Goal: Information Seeking & Learning: Learn about a topic

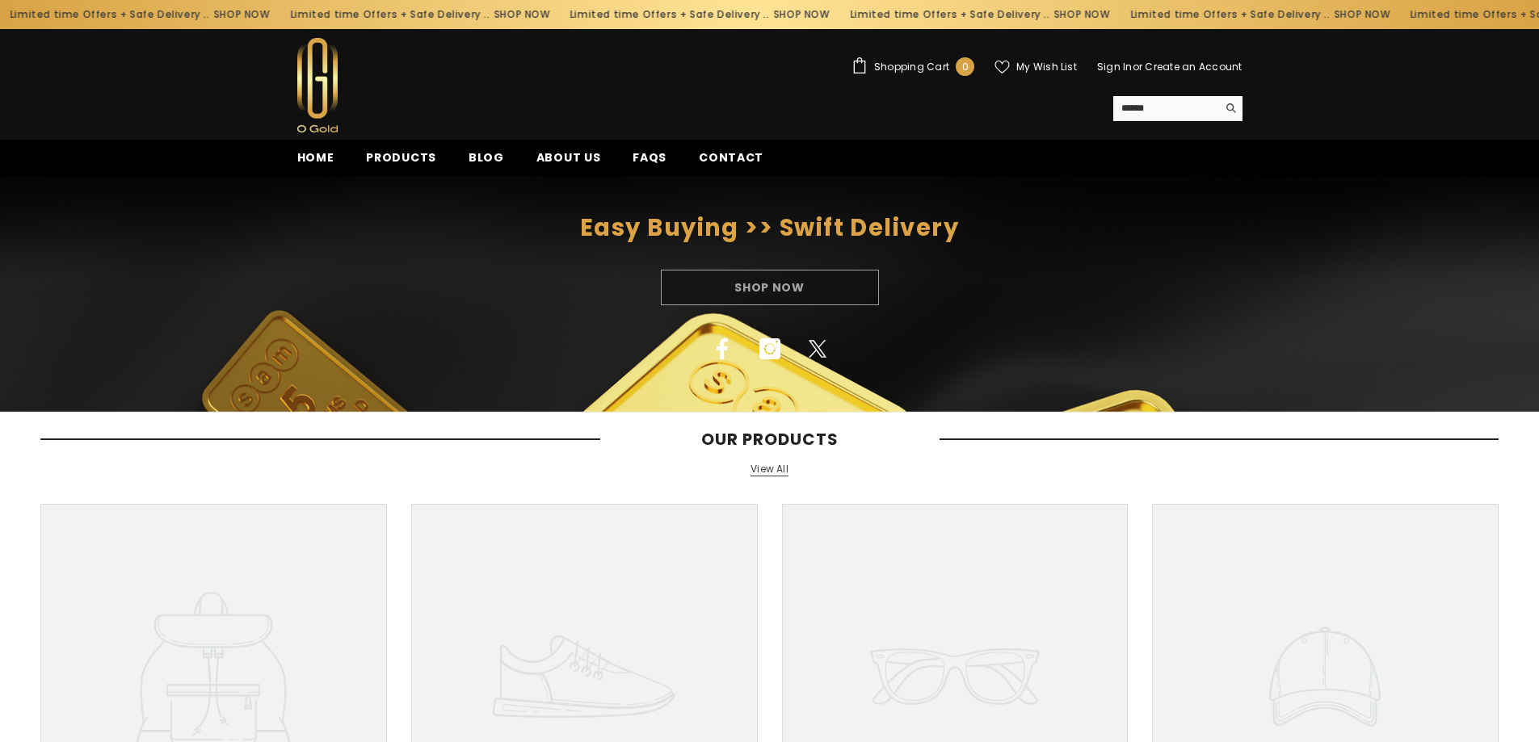
click at [762, 475] on link "View All" at bounding box center [769, 470] width 38 height 14
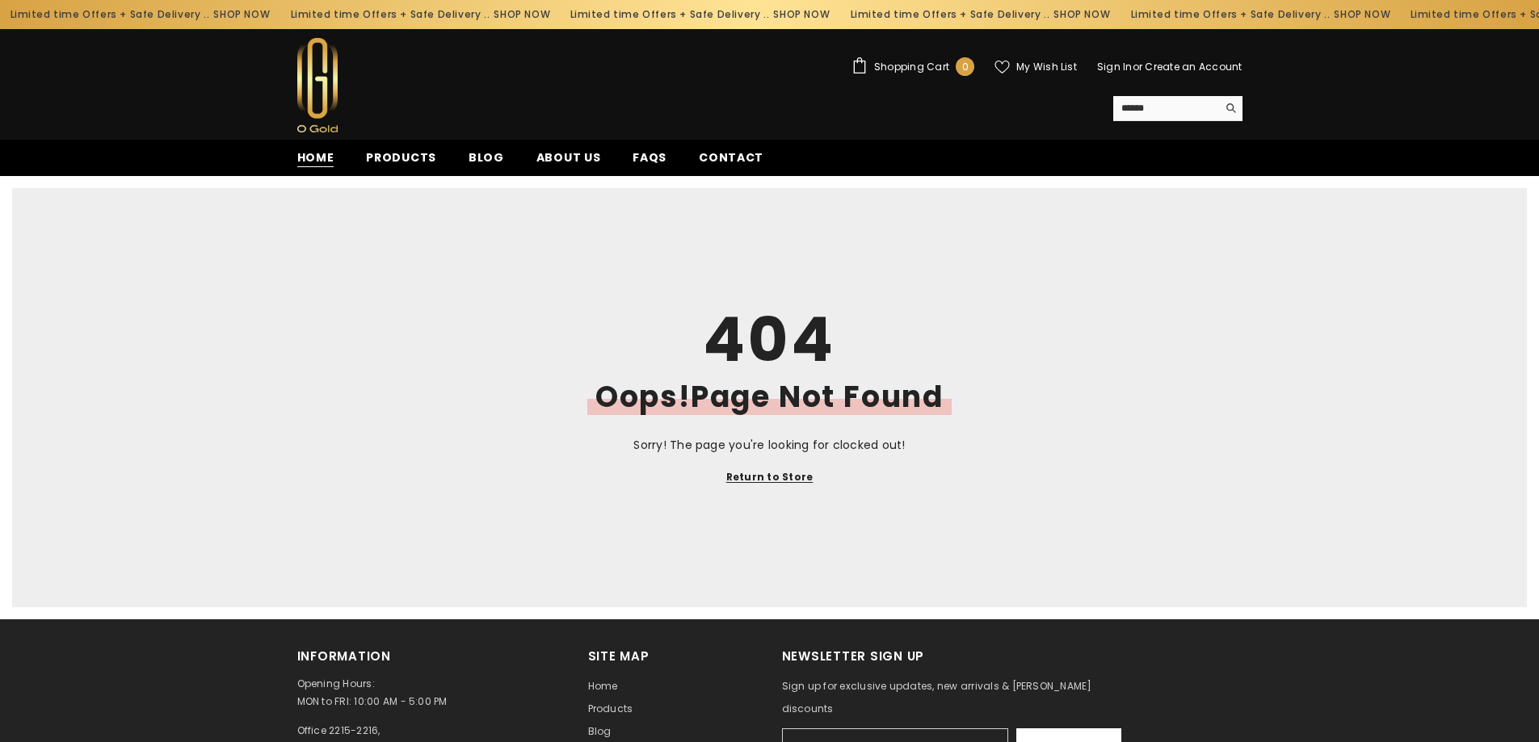
click at [324, 157] on span "Home" at bounding box center [315, 157] width 37 height 17
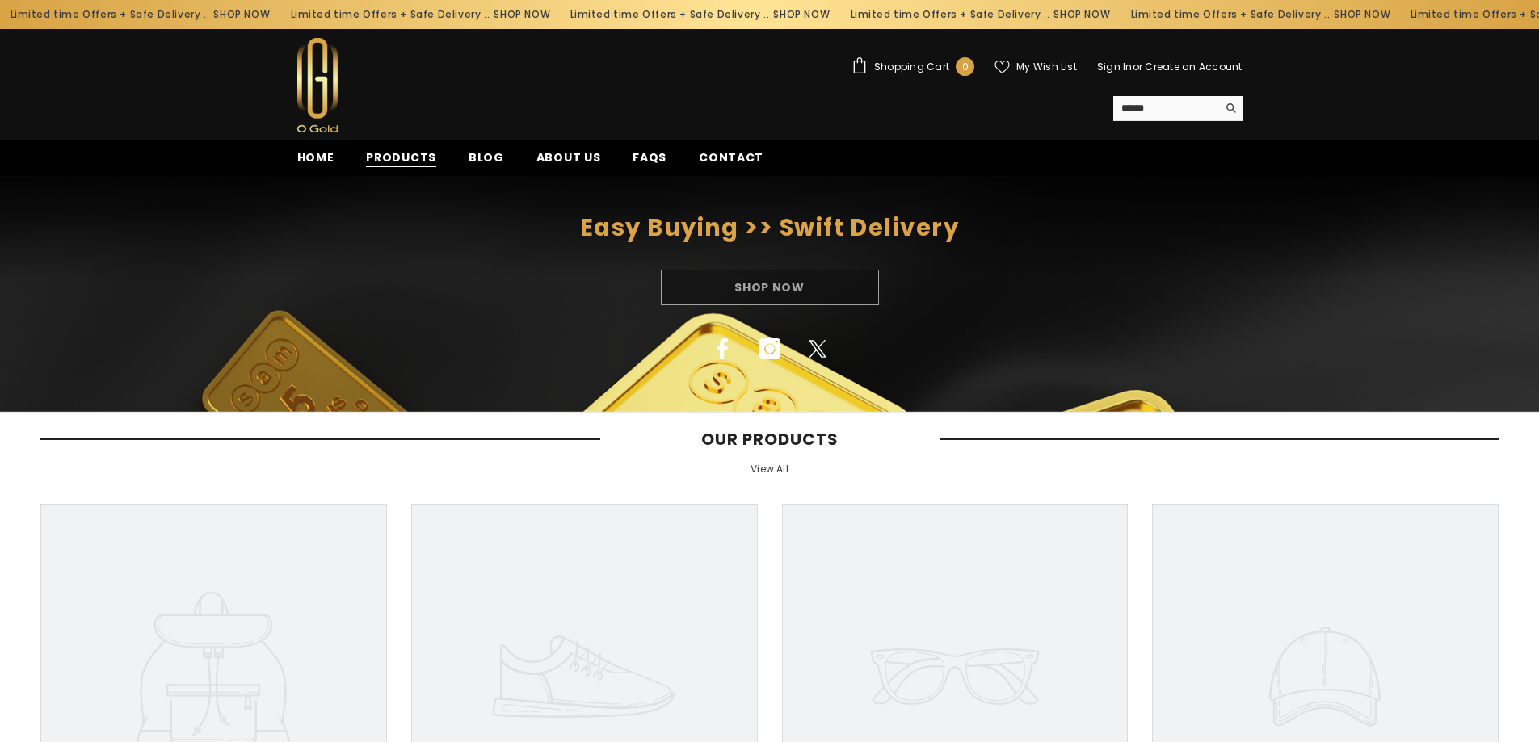
click at [402, 154] on span "Products" at bounding box center [401, 157] width 70 height 17
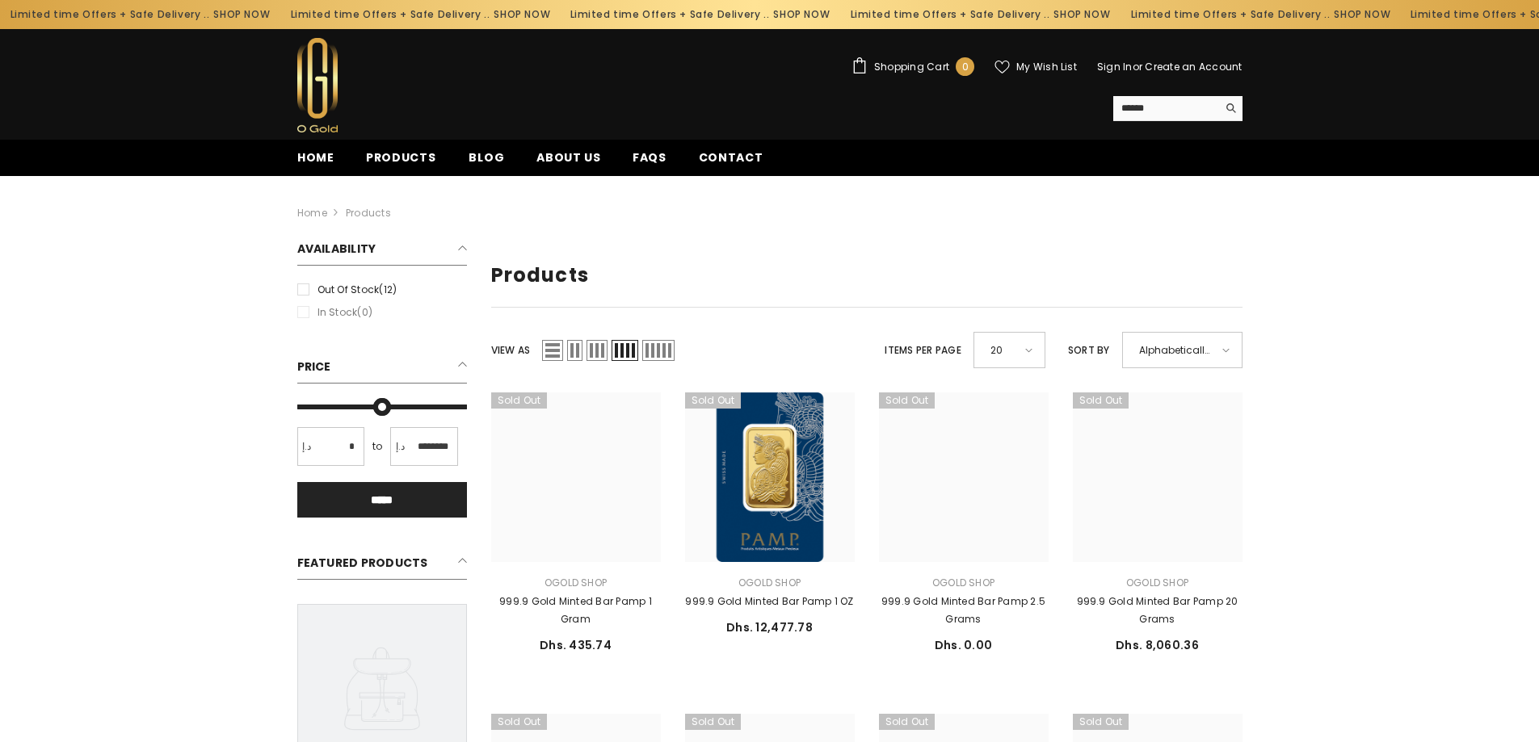
type input "*"
type input "*******"
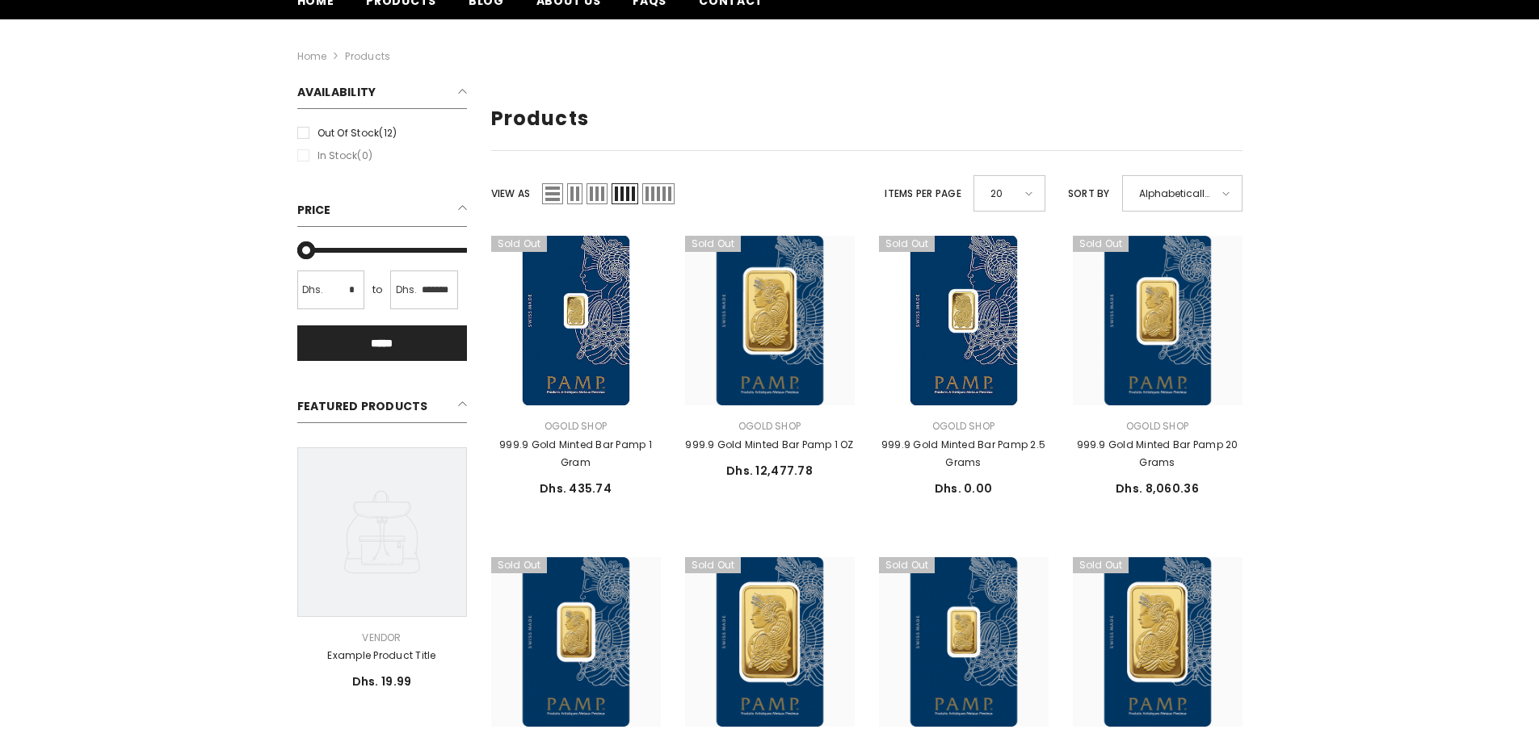
scroll to position [162, 0]
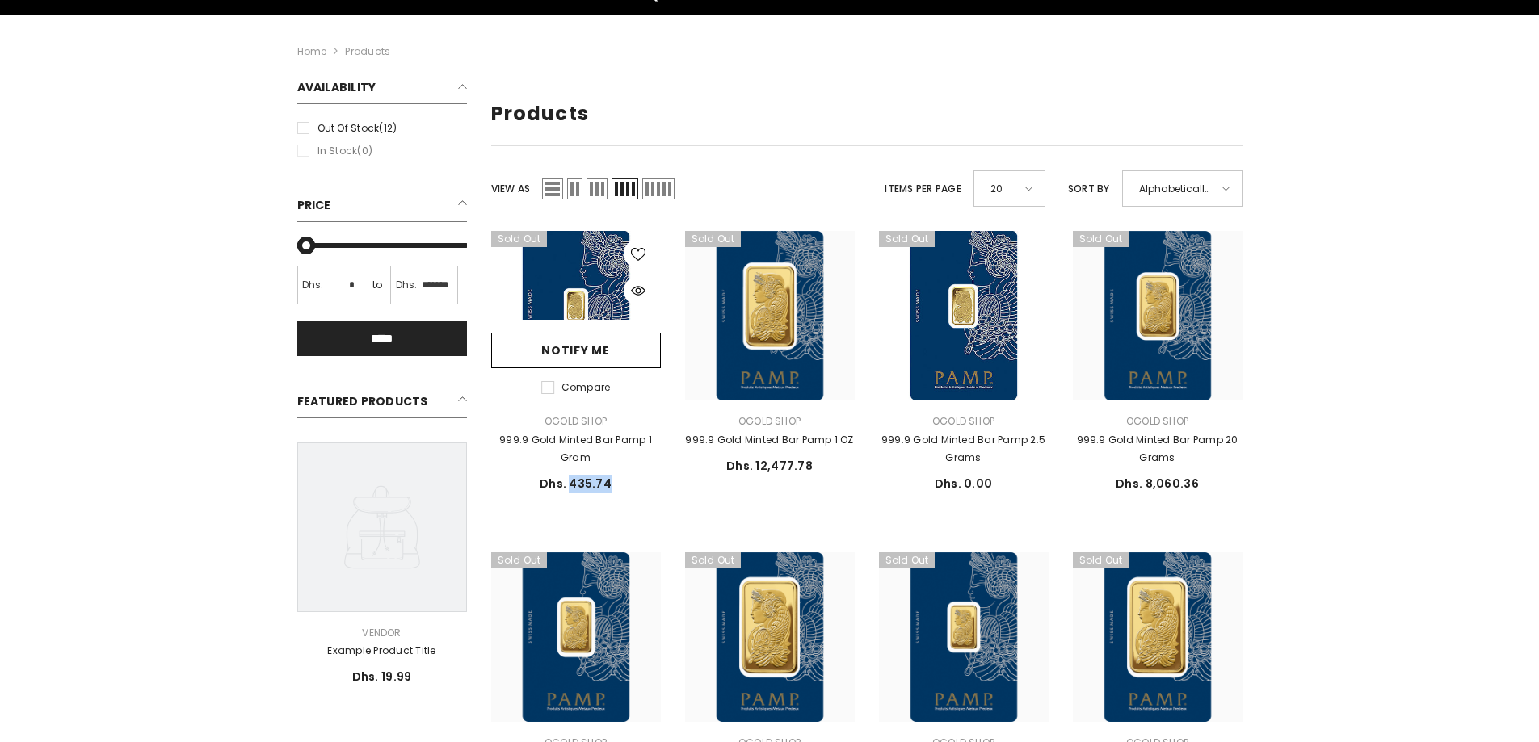
drag, startPoint x: 570, startPoint y: 484, endPoint x: 613, endPoint y: 484, distance: 42.8
click at [613, 484] on div "Dhs. 435.74 Dhs. 435.74 Unit price / per" at bounding box center [576, 484] width 170 height 19
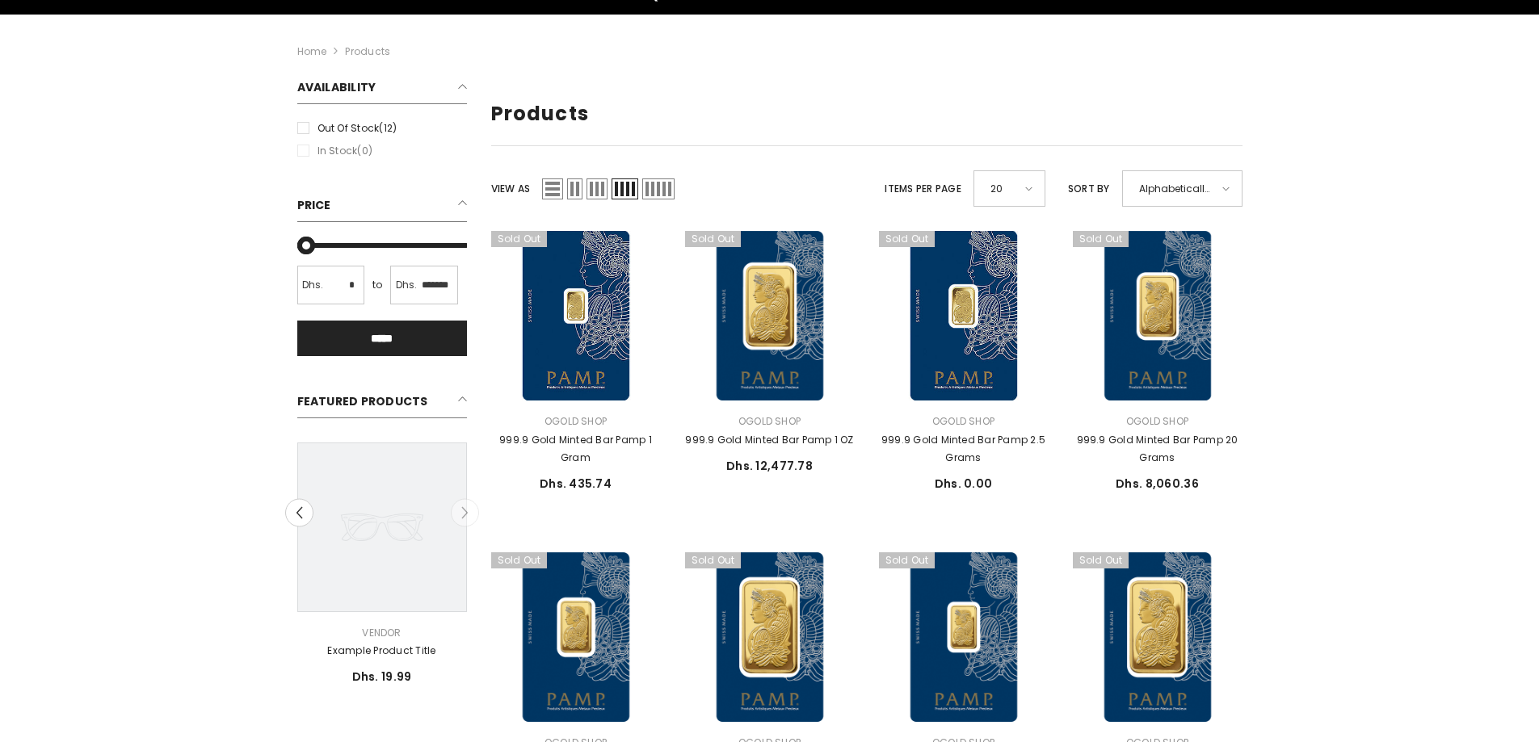
click at [1332, 441] on div "Close Sidebar Refined By Clear all 12 results Clear all Availability Out of sto…" at bounding box center [769, 672] width 1539 height 1188
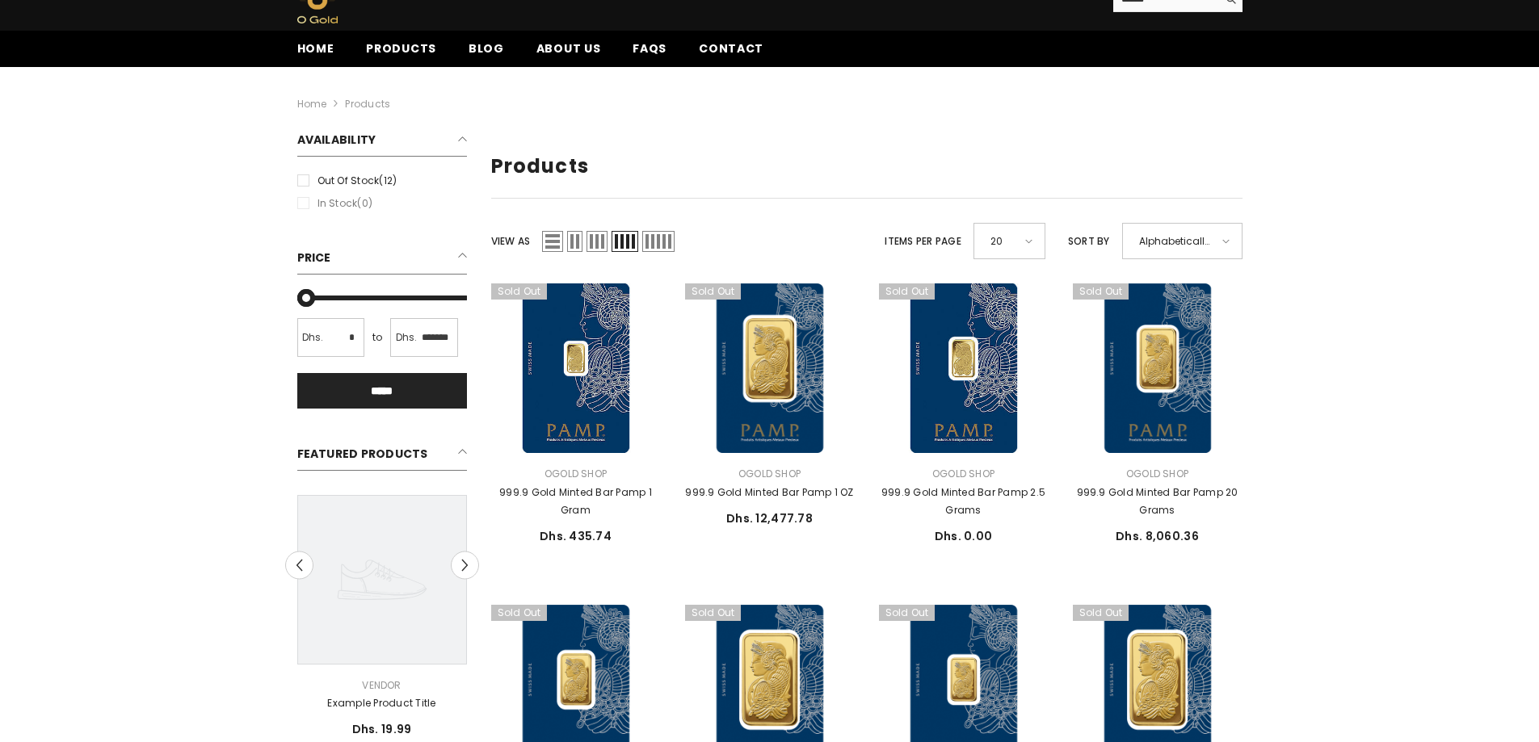
scroll to position [81, 0]
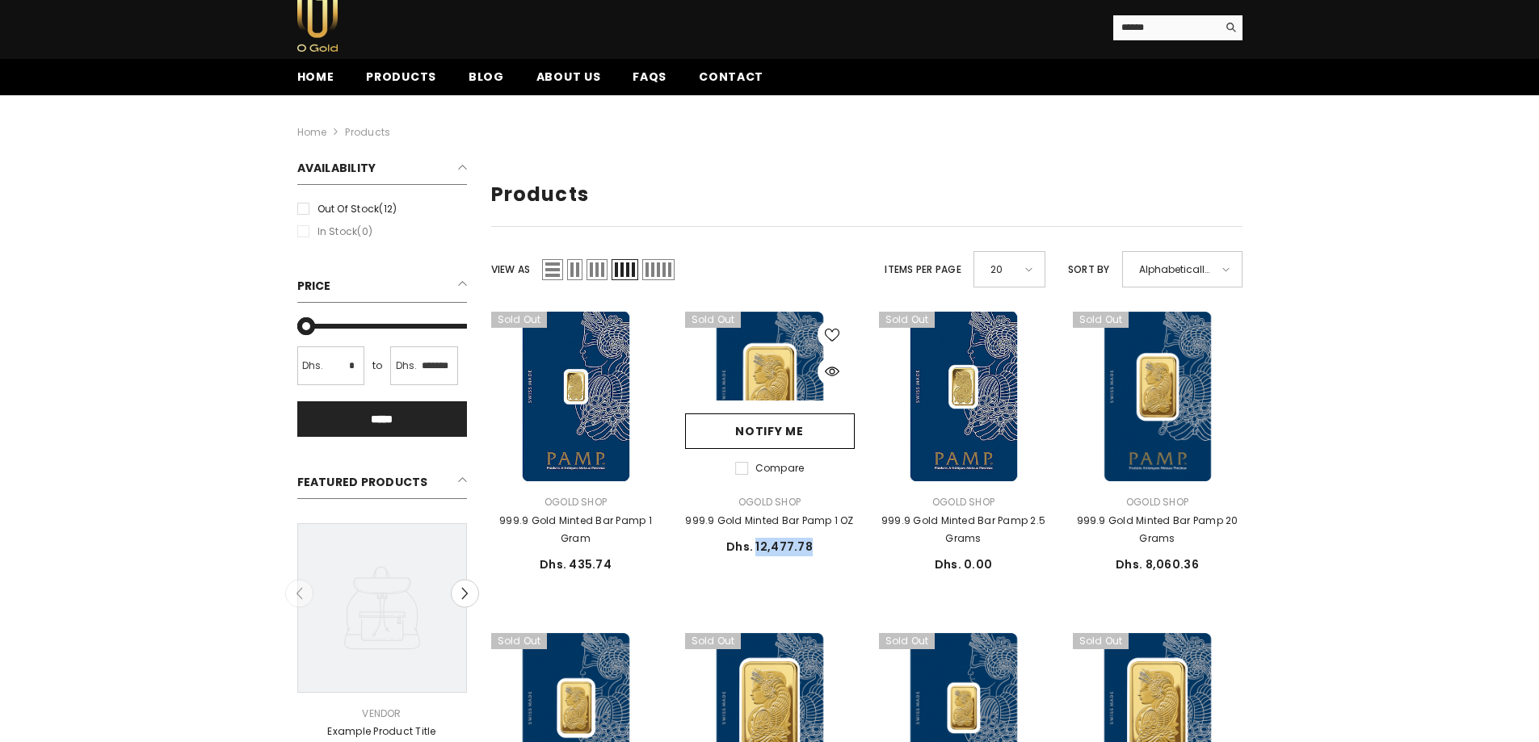
drag, startPoint x: 759, startPoint y: 547, endPoint x: 829, endPoint y: 545, distance: 69.5
click at [829, 545] on div "Dhs. 12,477.78 Dhs. 12,477.78 Unit price / per" at bounding box center [770, 547] width 170 height 19
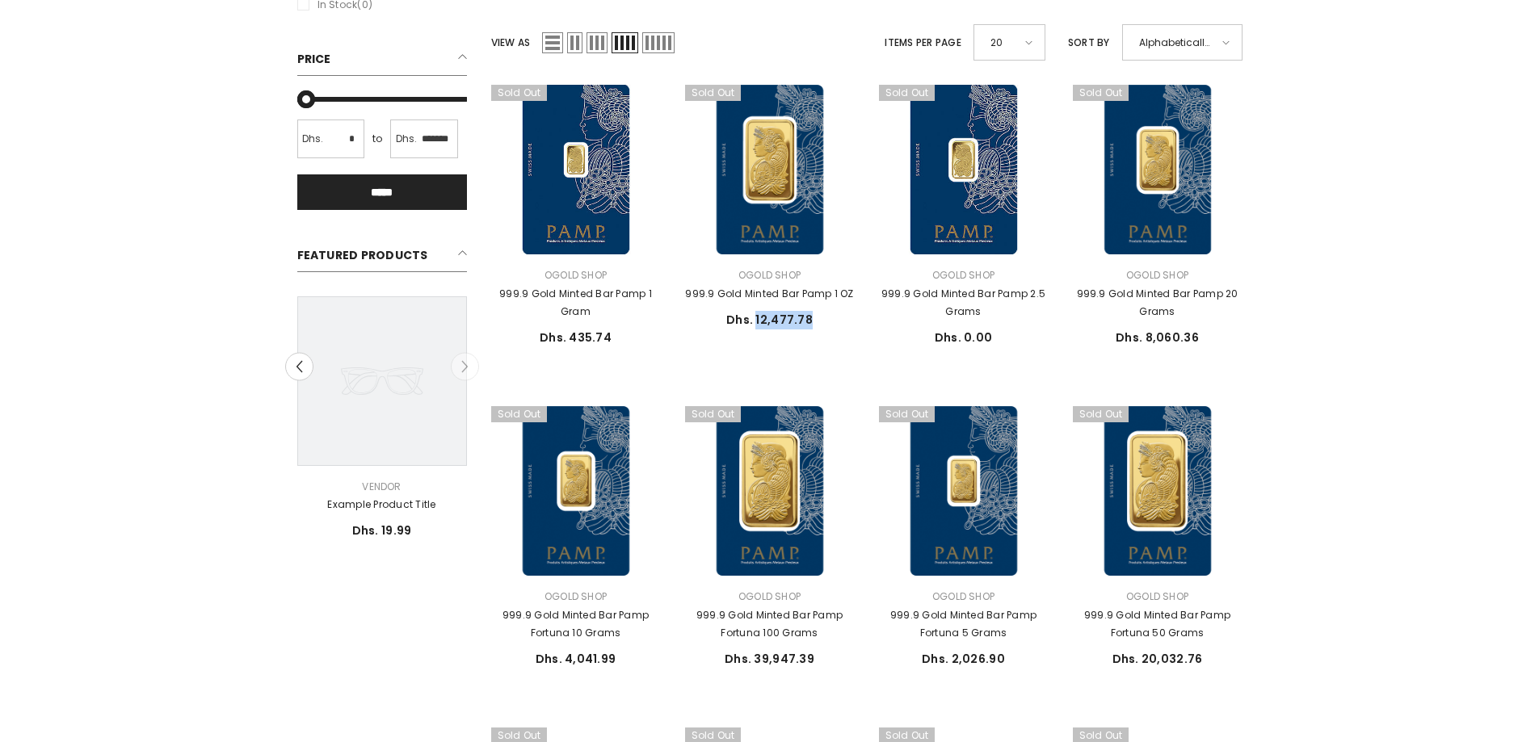
scroll to position [323, 0]
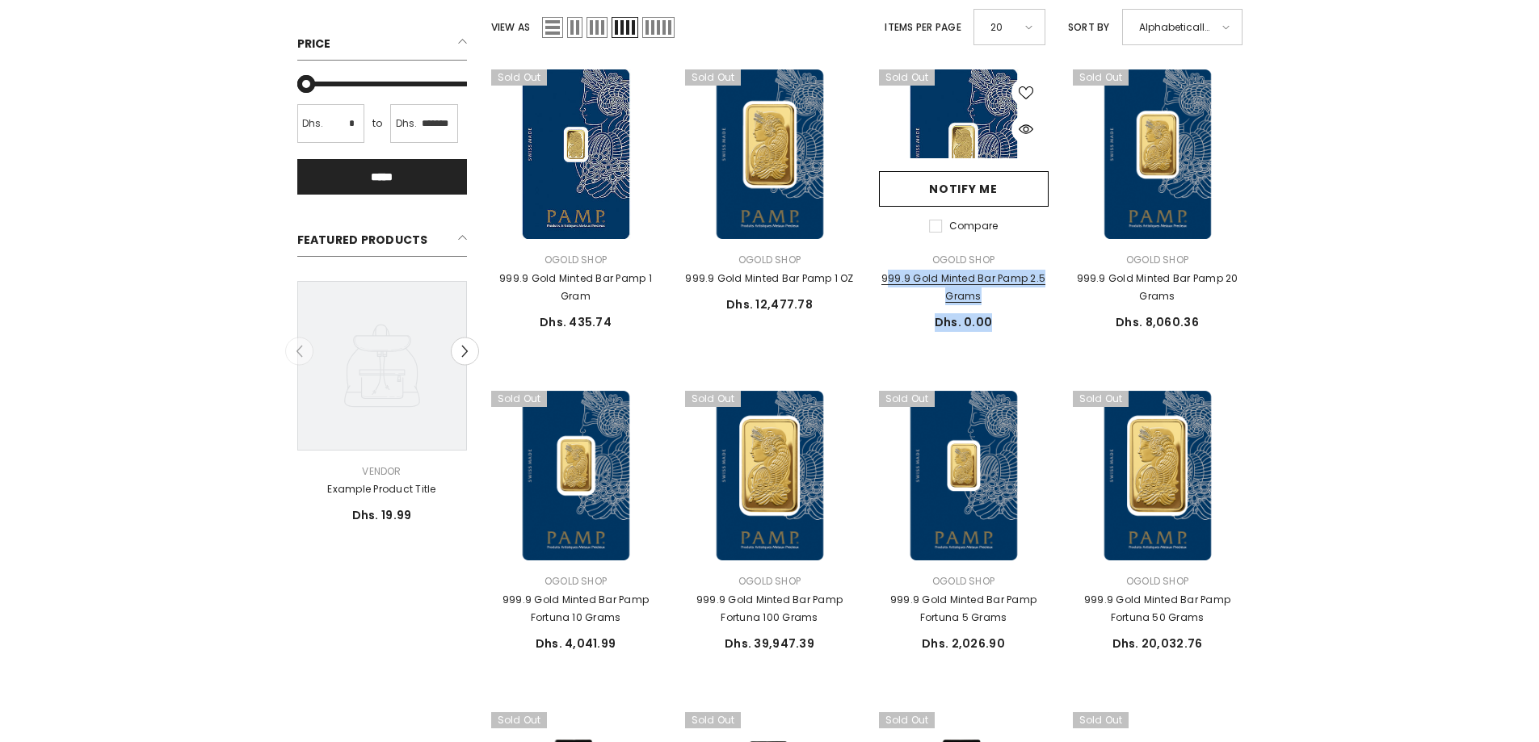
drag, startPoint x: 989, startPoint y: 318, endPoint x: 888, endPoint y: 288, distance: 104.7
click at [887, 277] on div "Vendor: Ogold Shop 999.9 Gold Minted Bar Pamp 2.5 Grams 999.9 Gold Minted Bar P…" at bounding box center [964, 291] width 170 height 81
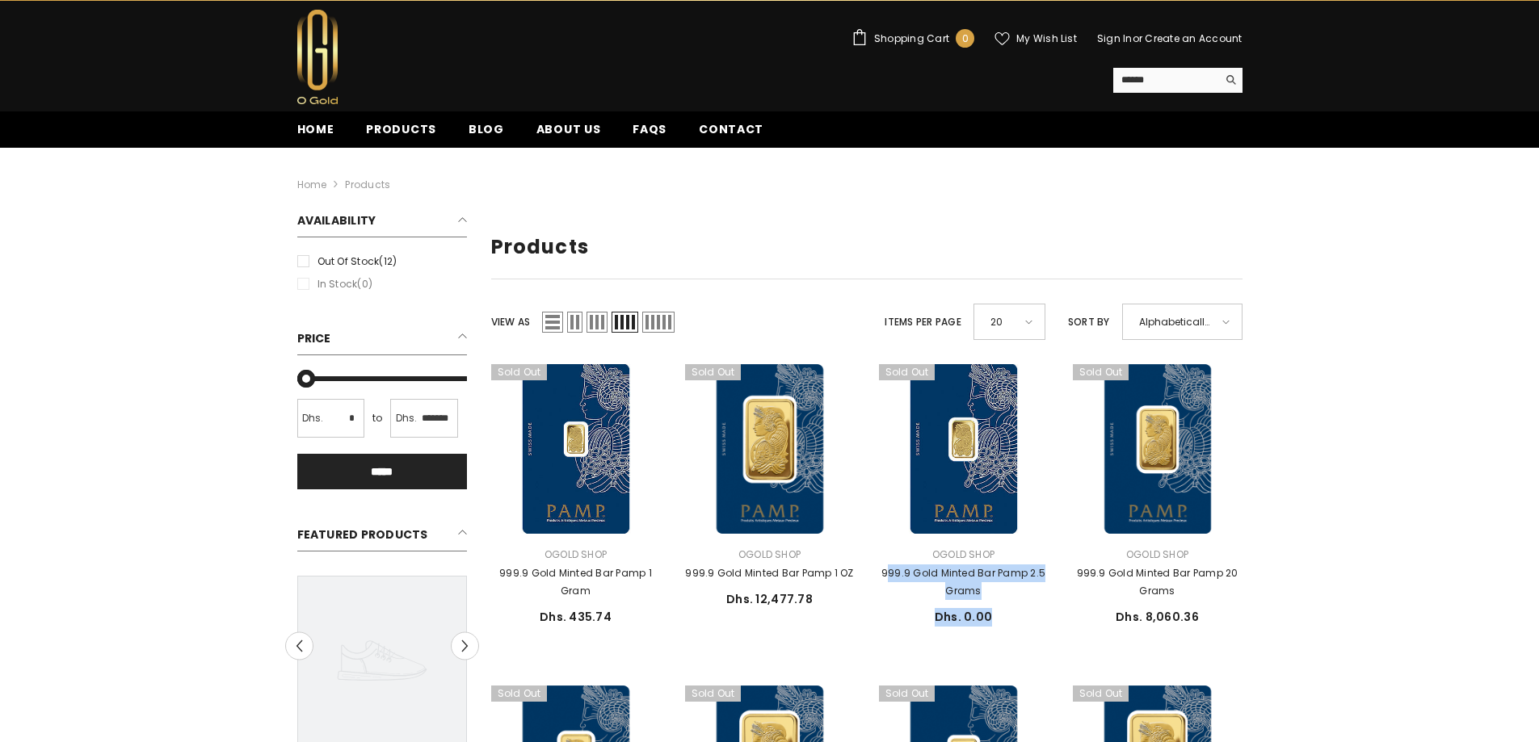
scroll to position [0, 0]
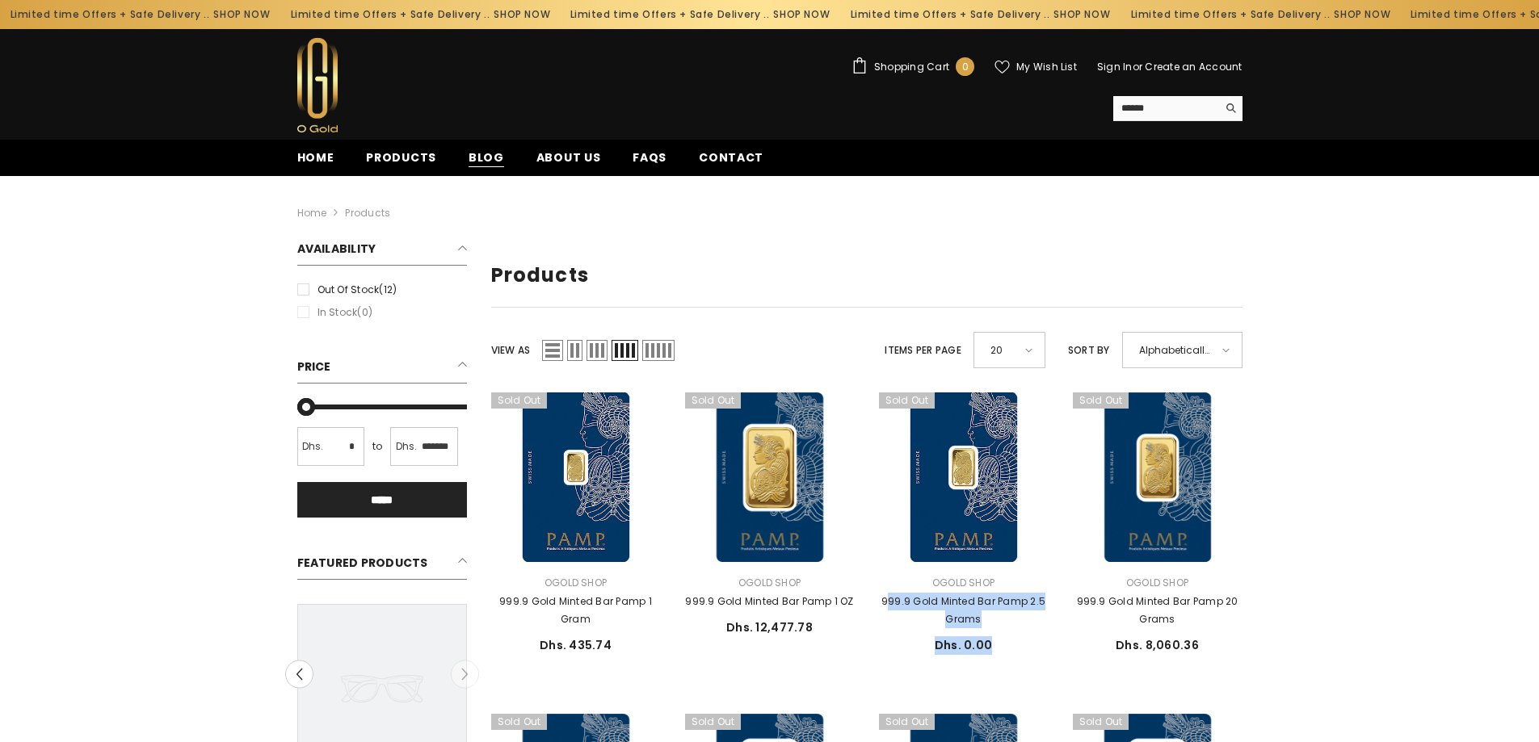
click at [468, 160] on span "Blog" at bounding box center [486, 157] width 36 height 17
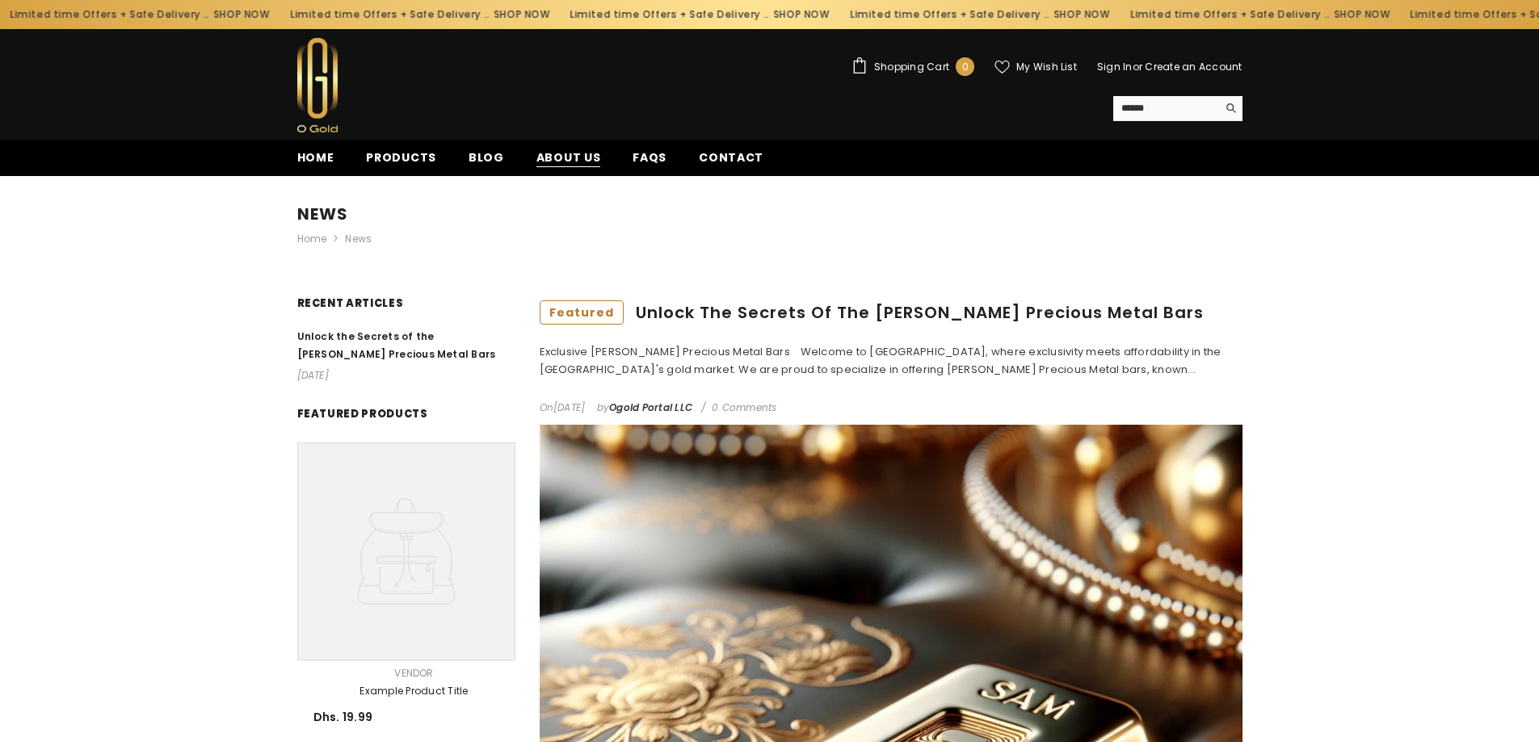
click at [556, 150] on span "About us" at bounding box center [568, 157] width 65 height 17
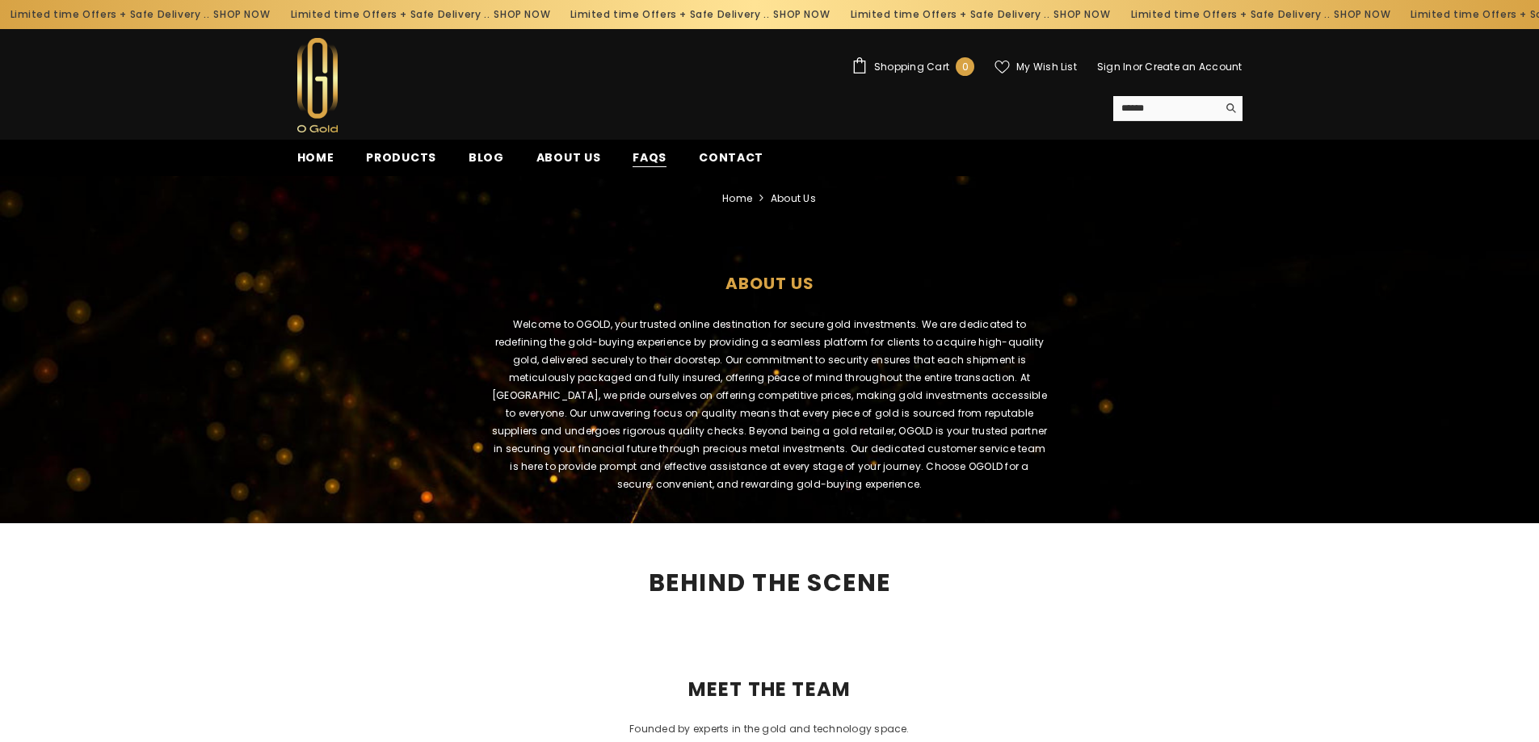
click at [632, 153] on span "FAQs" at bounding box center [649, 157] width 34 height 17
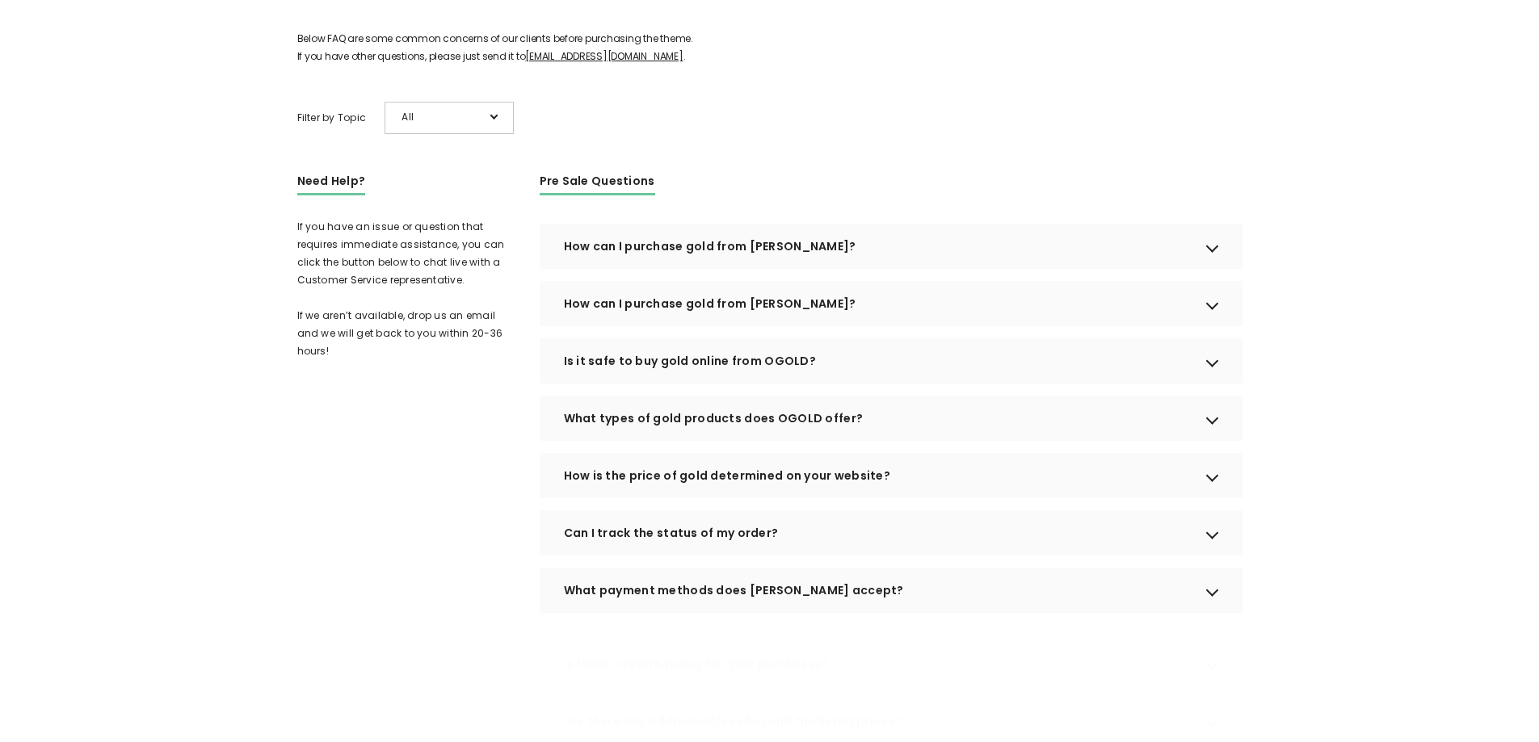
scroll to position [242, 0]
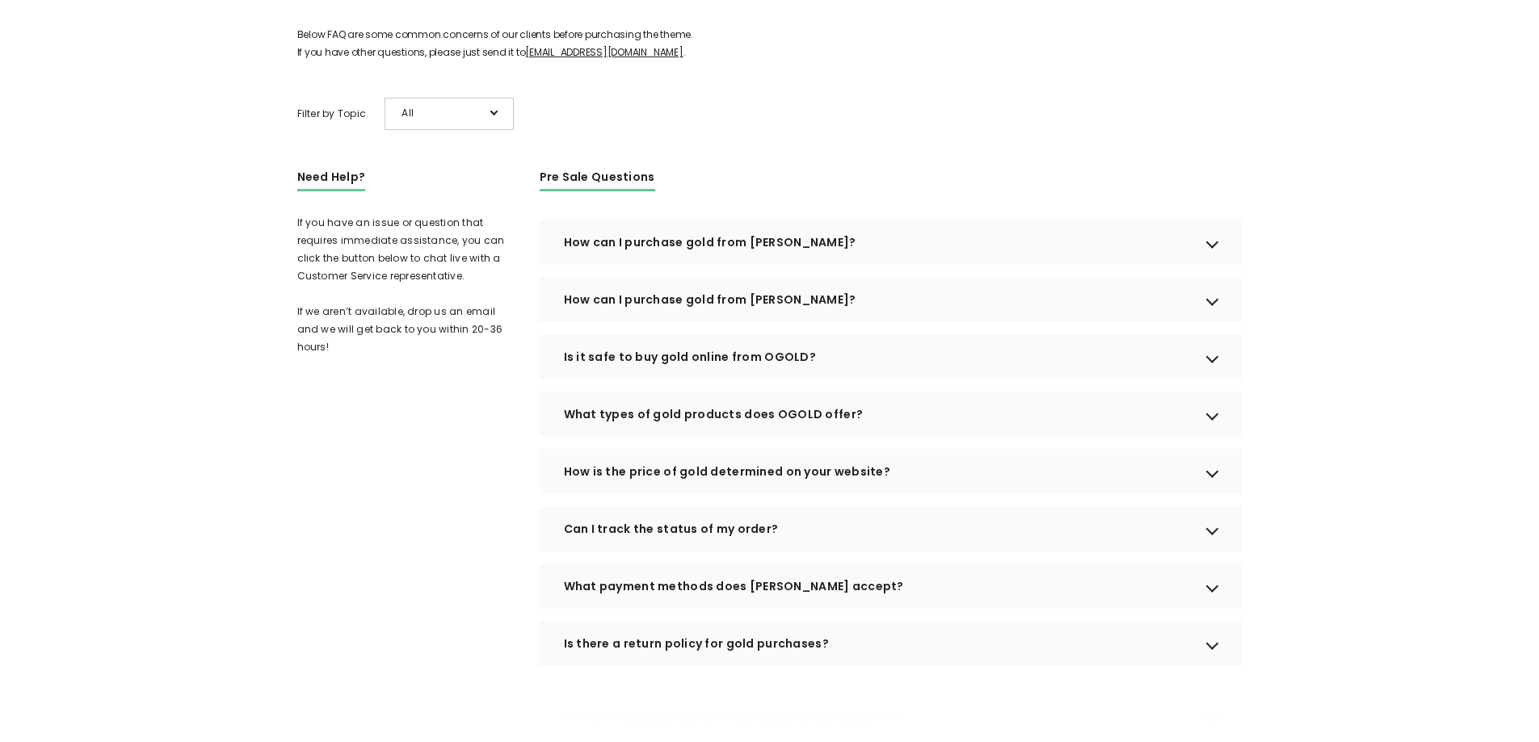
click at [754, 263] on div "How can I purchase gold from [PERSON_NAME]?" at bounding box center [891, 242] width 703 height 45
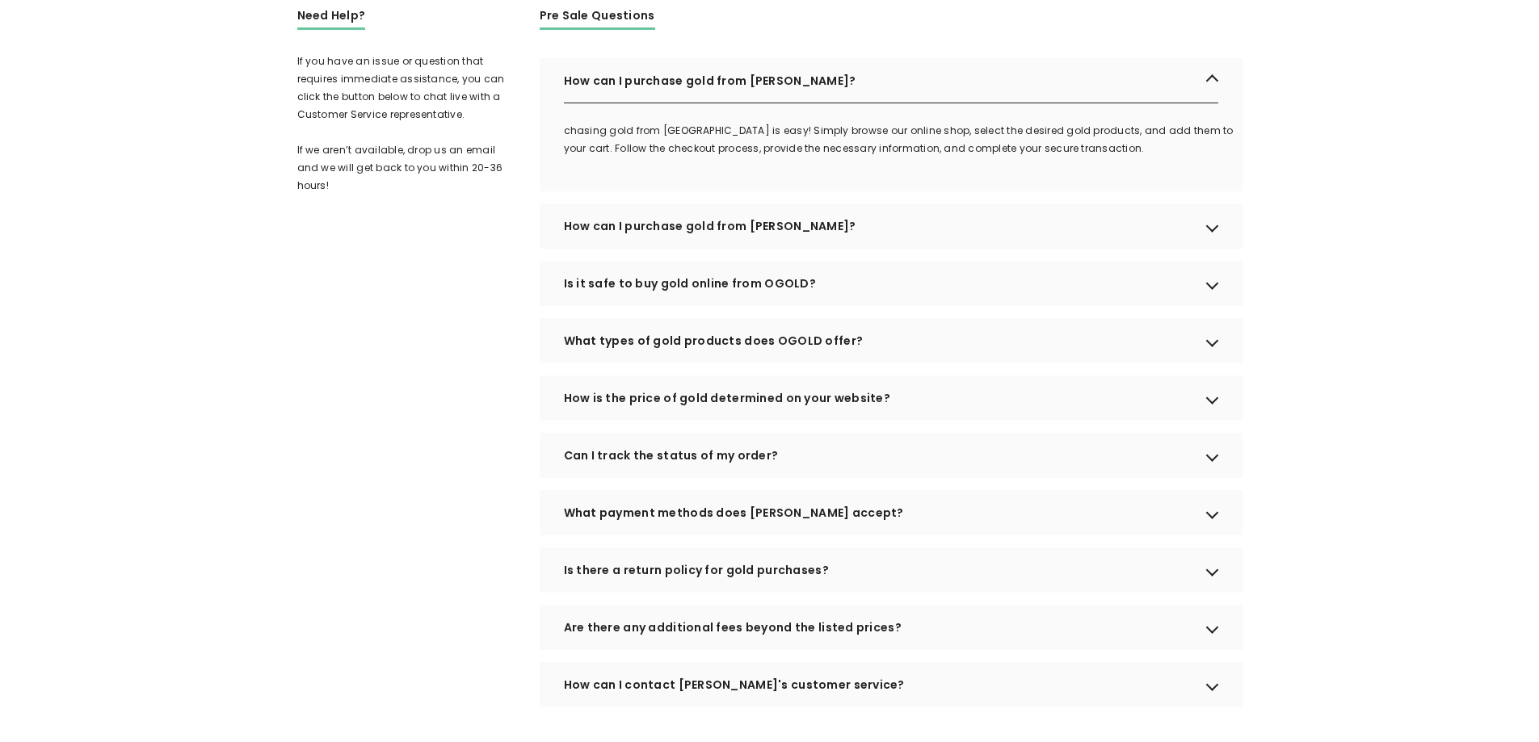
scroll to position [485, 0]
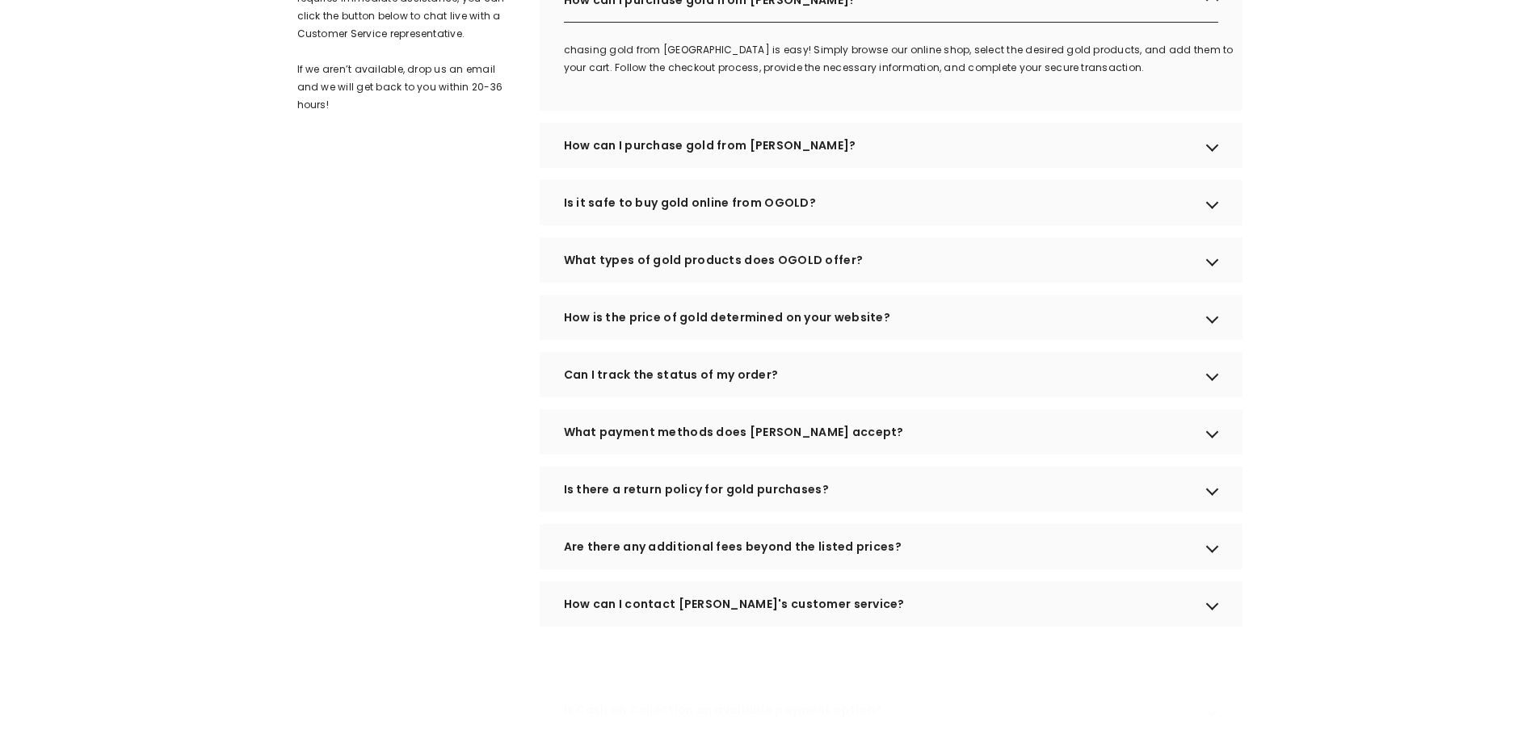
click at [749, 225] on div "Is it safe to buy gold online from OGOLD?" at bounding box center [891, 202] width 703 height 45
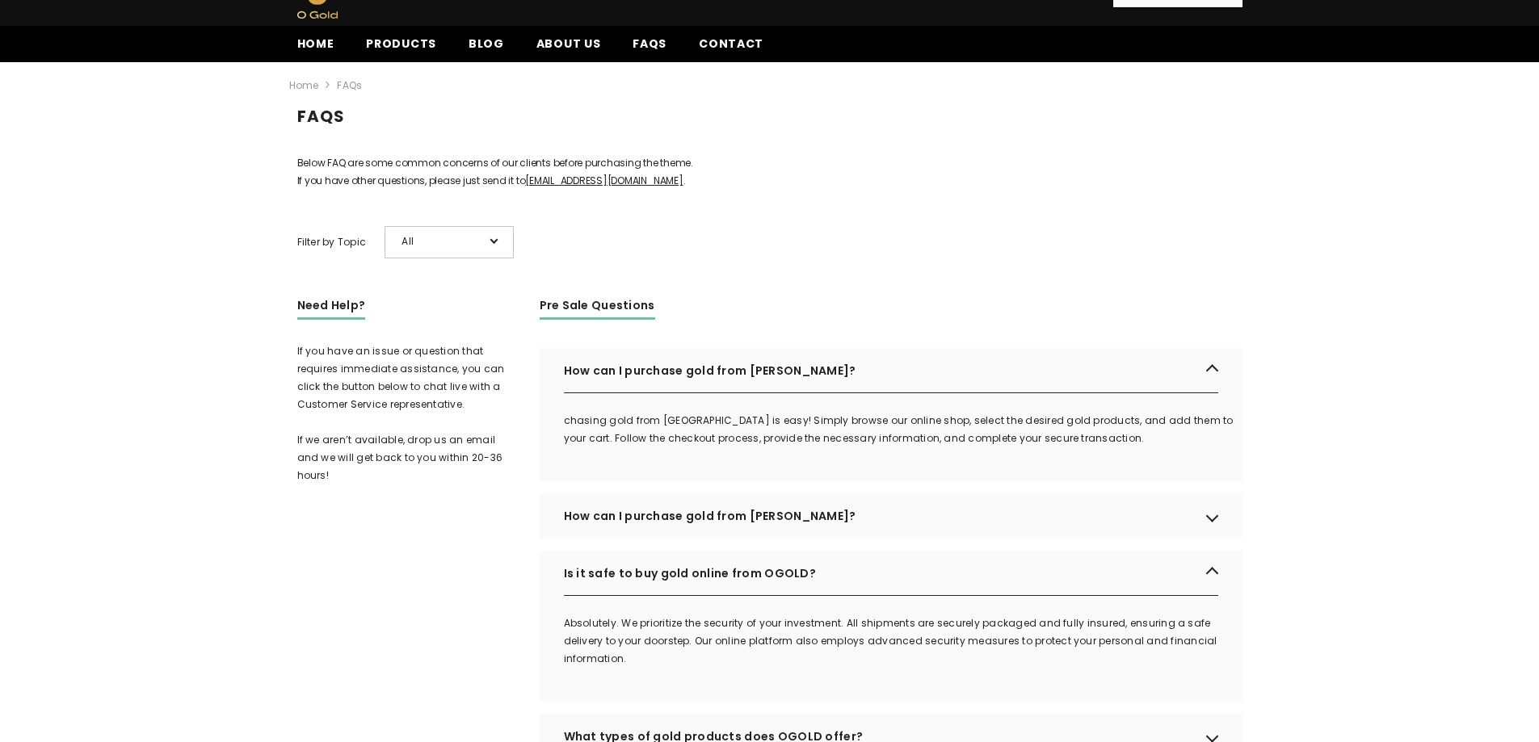
scroll to position [81, 0]
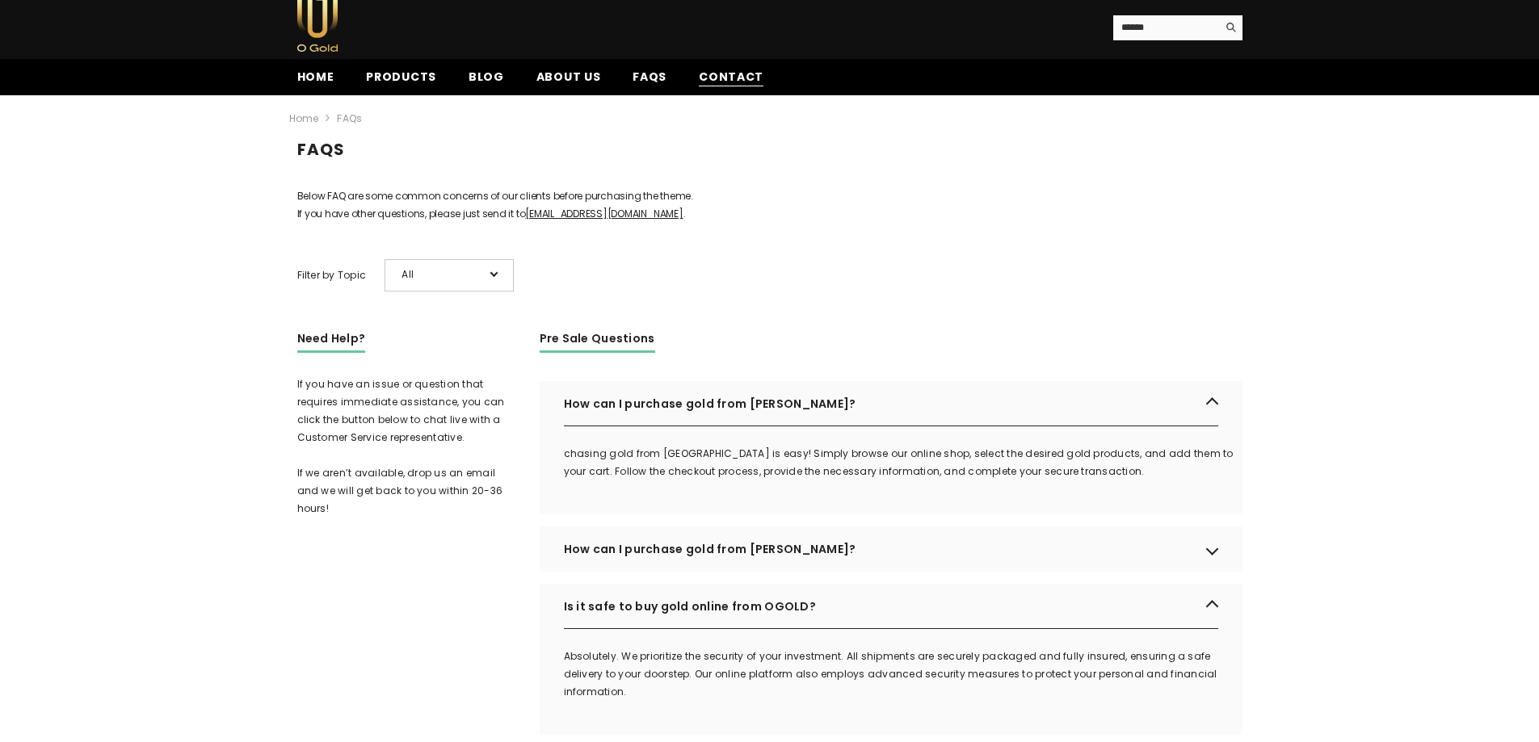
click at [707, 78] on span "Contact" at bounding box center [731, 77] width 65 height 17
